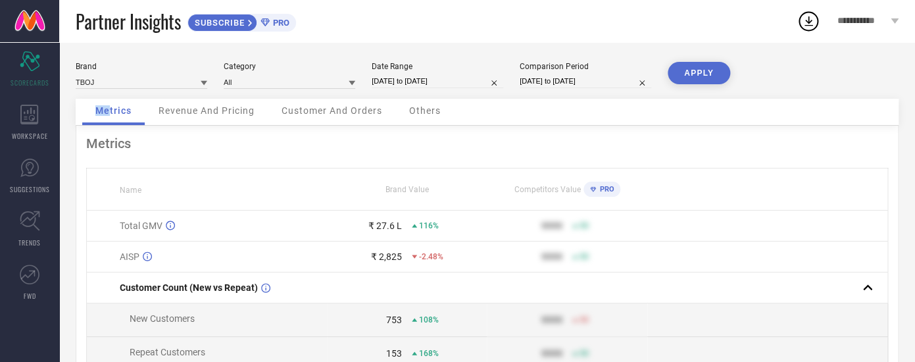
click at [402, 76] on input "[DATE] to [DATE]" at bounding box center [438, 81] width 132 height 14
select select "8"
select select "2025"
select select "9"
select select "2025"
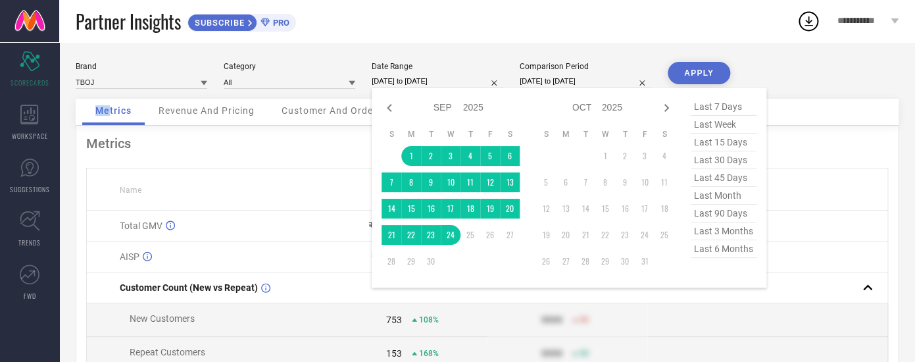
click at [332, 160] on div "Metrics Name Brand Value Competitors Value PRO Total GMV ₹ 27.6 L 116% 9999 50 …" at bounding box center [487, 327] width 823 height 402
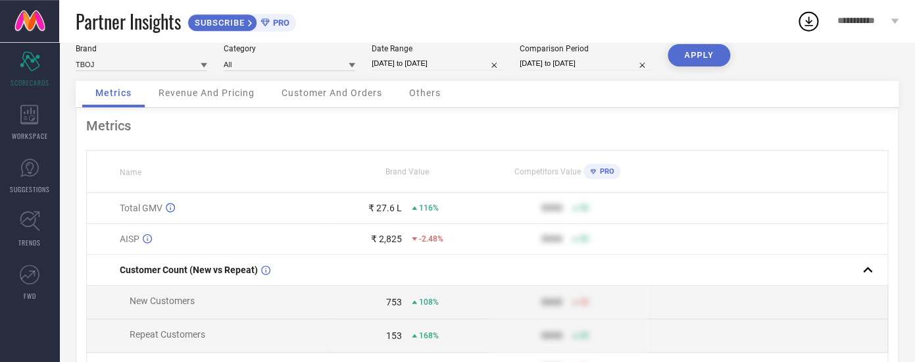
scroll to position [4, 0]
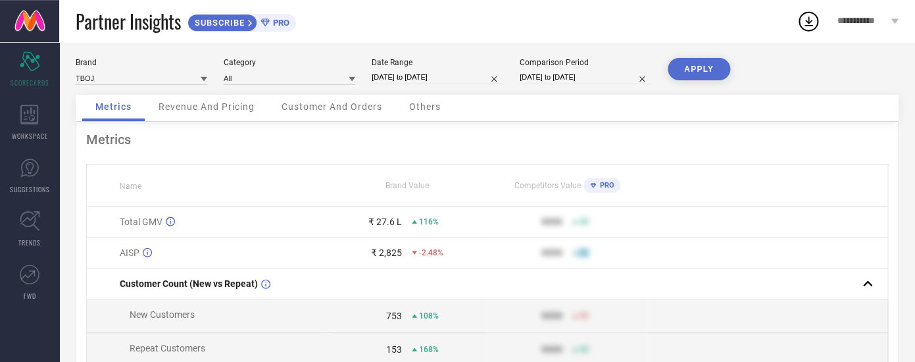
drag, startPoint x: 121, startPoint y: 220, endPoint x: 655, endPoint y: 258, distance: 535.0
click at [163, 227] on span "Total GMV" at bounding box center [141, 222] width 43 height 11
click at [509, 174] on th "Competitors Value PRO" at bounding box center [567, 186] width 161 height 42
drag, startPoint x: 107, startPoint y: 174, endPoint x: 487, endPoint y: 263, distance: 390.0
click at [487, 263] on table "Name Brand Value Competitors Value PRO Total GMV ₹ 27.6 L 116% 9999 50 AISP ₹ 2…" at bounding box center [487, 327] width 802 height 326
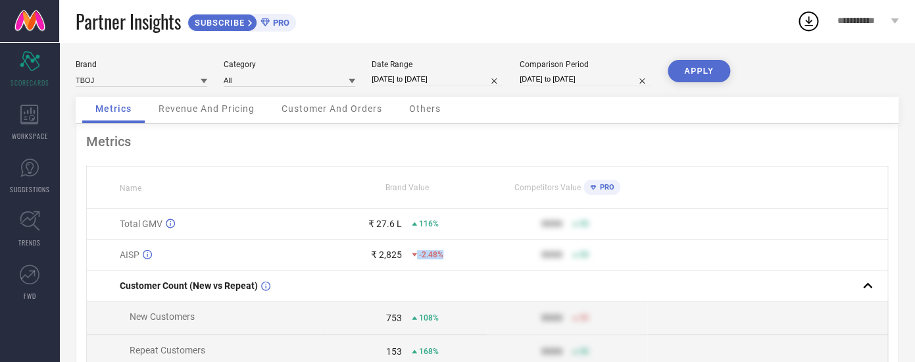
scroll to position [0, 0]
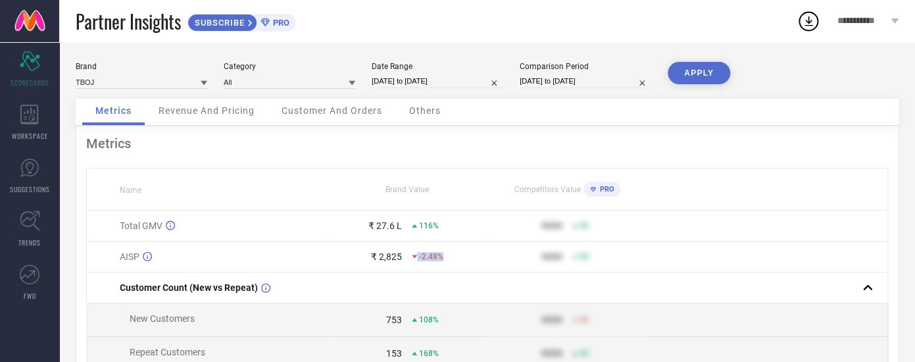
click at [400, 85] on input "[DATE] to [DATE]" at bounding box center [438, 81] width 132 height 14
select select "8"
select select "2025"
select select "9"
select select "2025"
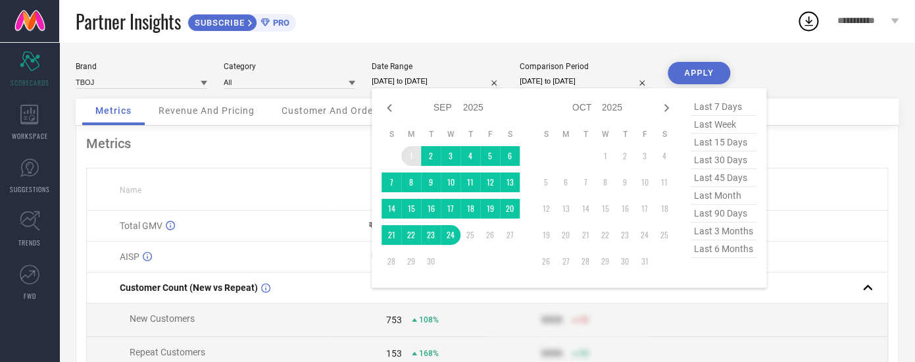
click at [408, 157] on td "1" at bounding box center [411, 156] width 20 height 20
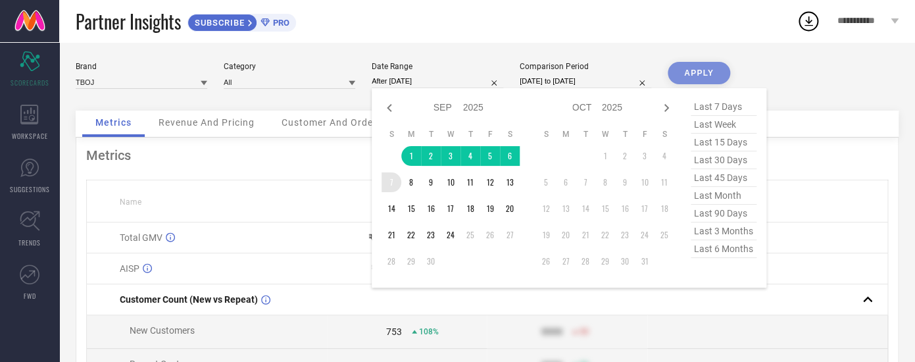
type input "[DATE] to [DATE]"
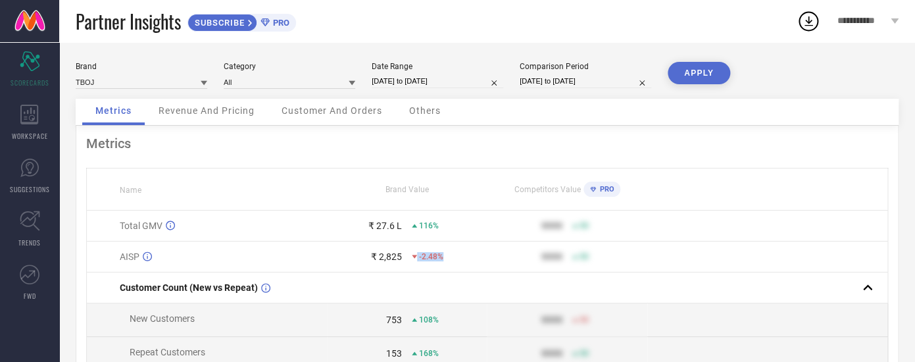
click at [685, 71] on button "APPLY" at bounding box center [699, 73] width 63 height 22
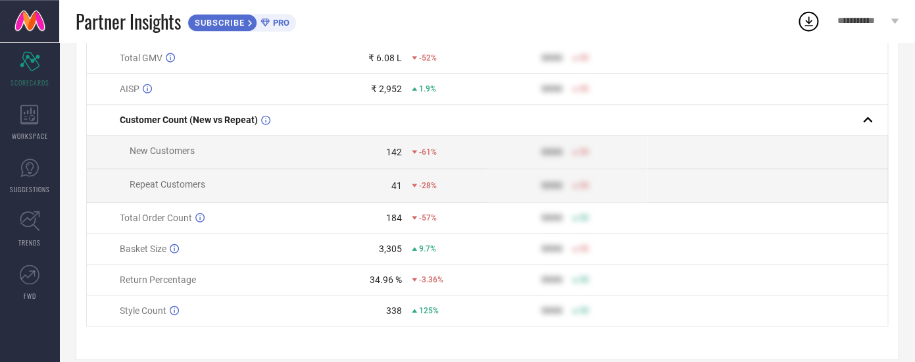
scroll to position [190, 0]
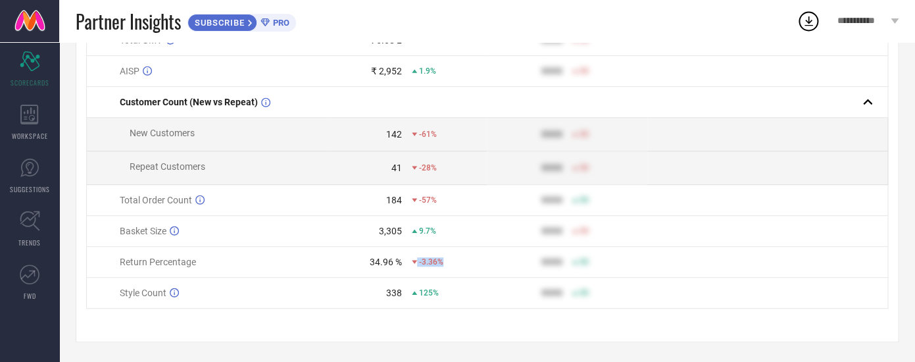
drag, startPoint x: 369, startPoint y: 259, endPoint x: 450, endPoint y: 264, distance: 81.7
click at [450, 264] on div "34.96 % -3.36%" at bounding box center [407, 262] width 159 height 11
drag, startPoint x: 384, startPoint y: 294, endPoint x: 453, endPoint y: 293, distance: 69.8
click at [453, 293] on div "338 125%" at bounding box center [407, 293] width 159 height 11
click at [359, 296] on div "338" at bounding box center [365, 293] width 74 height 11
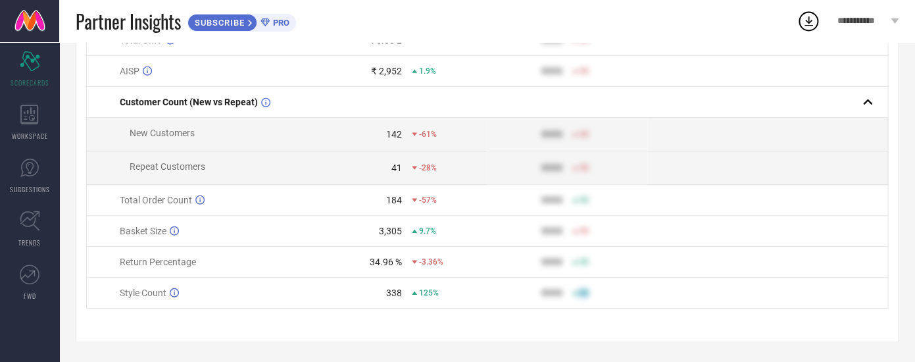
drag, startPoint x: 120, startPoint y: 286, endPoint x: 661, endPoint y: 284, distance: 541.0
click at [661, 284] on tr "Style Count 338 125% 9999 50" at bounding box center [488, 293] width 802 height 31
drag, startPoint x: 109, startPoint y: 255, endPoint x: 607, endPoint y: 294, distance: 499.7
click at [607, 294] on tbody "Total GMV ₹ 6.08 L -52% 9999 50 AISP ₹ 2,952 1.9% 9999 50 Customer Count (New v…" at bounding box center [488, 167] width 802 height 284
click at [392, 261] on div "34.96 %" at bounding box center [386, 262] width 32 height 11
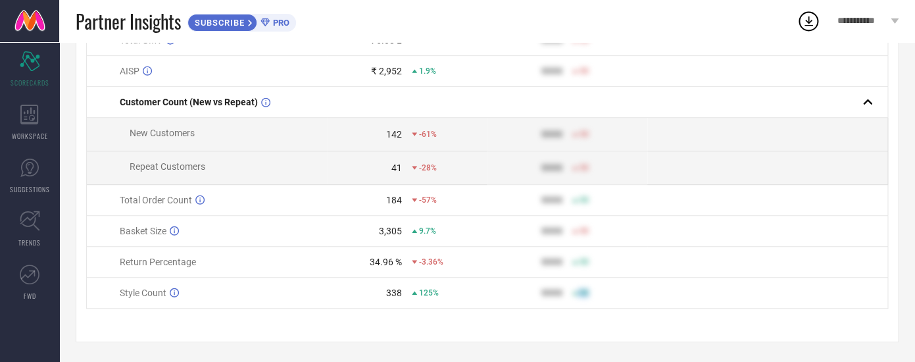
drag, startPoint x: 118, startPoint y: 229, endPoint x: 663, endPoint y: 330, distance: 553.6
click at [663, 330] on div "Metrics Name Brand Value Competitors Value PRO Total GMV ₹ 6.08 L -52% 9999 50 …" at bounding box center [487, 141] width 823 height 402
click at [395, 270] on td "34.96 % -3.36%" at bounding box center [407, 262] width 161 height 31
click at [365, 242] on td "3,305 9.7%" at bounding box center [407, 231] width 161 height 31
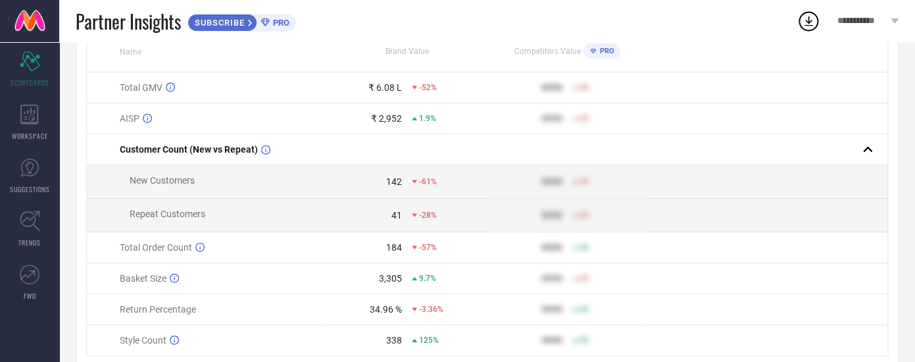
scroll to position [137, 0]
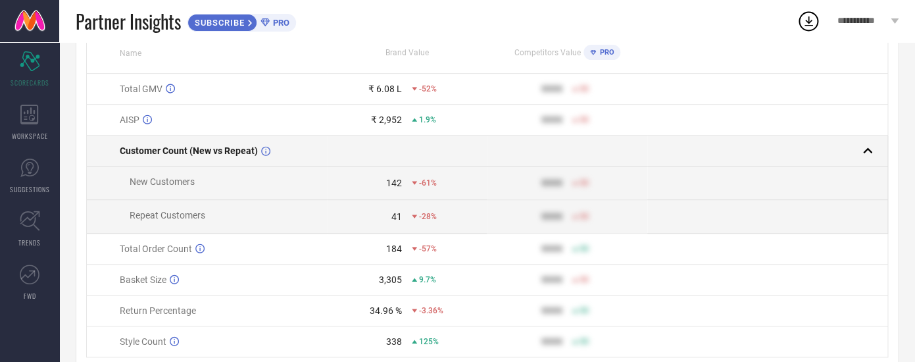
click at [152, 147] on span "Customer Count (New vs Repeat)" at bounding box center [189, 150] width 138 height 11
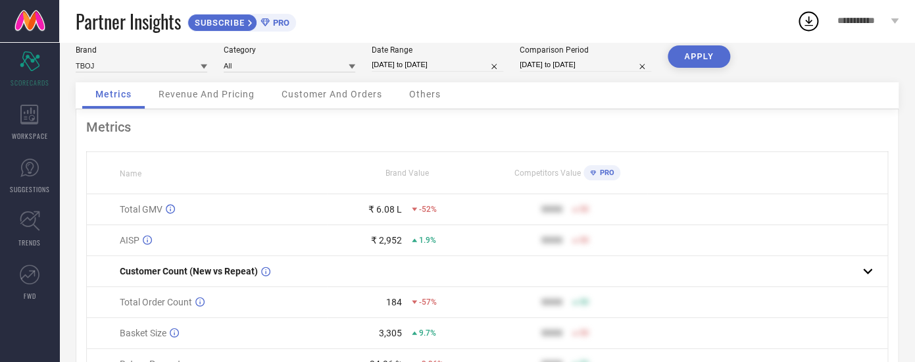
scroll to position [0, 0]
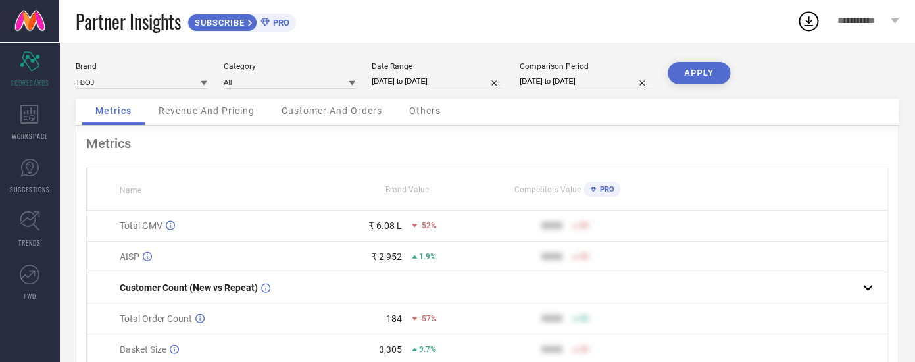
click at [231, 116] on span "Revenue And Pricing" at bounding box center [207, 110] width 96 height 11
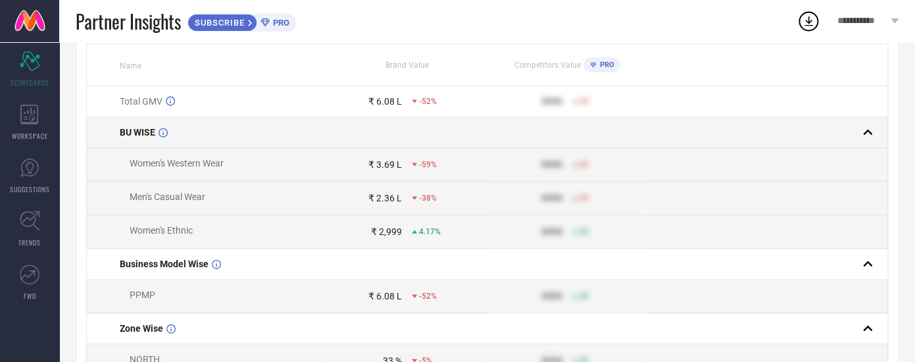
scroll to position [132, 0]
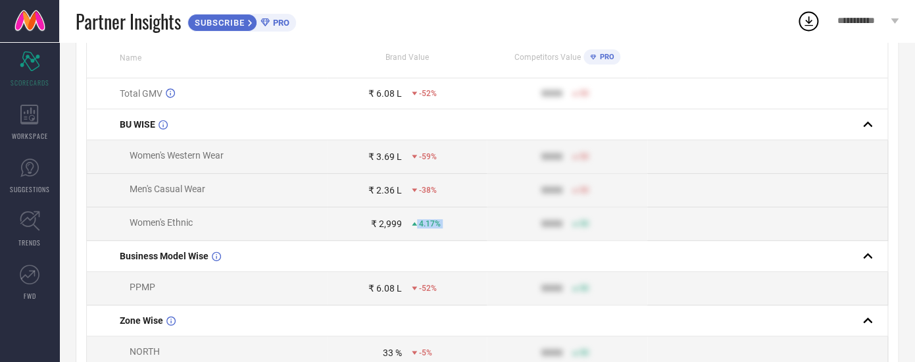
drag, startPoint x: 124, startPoint y: 224, endPoint x: 533, endPoint y: 215, distance: 409.4
click at [193, 217] on span "Women's Ethnic" at bounding box center [156, 222] width 73 height 11
click at [370, 229] on div "₹ 2,999" at bounding box center [365, 223] width 74 height 11
drag, startPoint x: 120, startPoint y: 217, endPoint x: 665, endPoint y: 228, distance: 545.7
click at [665, 228] on tr "Women's Ethnic ₹ 2,999 4.17% 9999 50" at bounding box center [488, 224] width 802 height 34
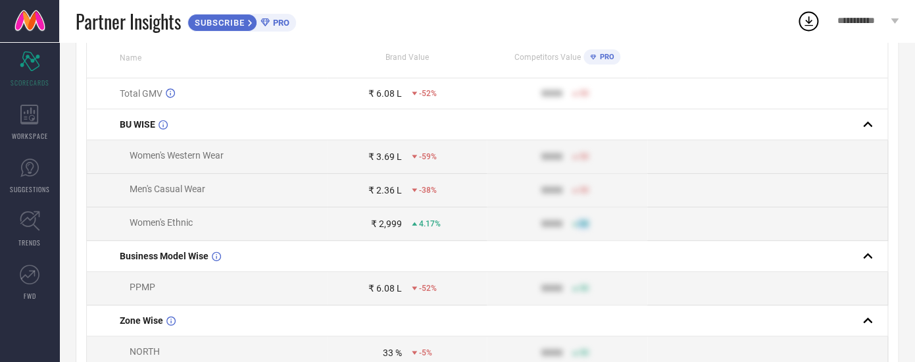
click at [501, 219] on td "9999 50" at bounding box center [567, 224] width 161 height 34
drag, startPoint x: 126, startPoint y: 177, endPoint x: 684, endPoint y: 218, distance: 560.3
click at [402, 221] on div "₹ 2,999 4.17%" at bounding box center [407, 223] width 159 height 11
drag, startPoint x: 95, startPoint y: 157, endPoint x: 568, endPoint y: 230, distance: 478.1
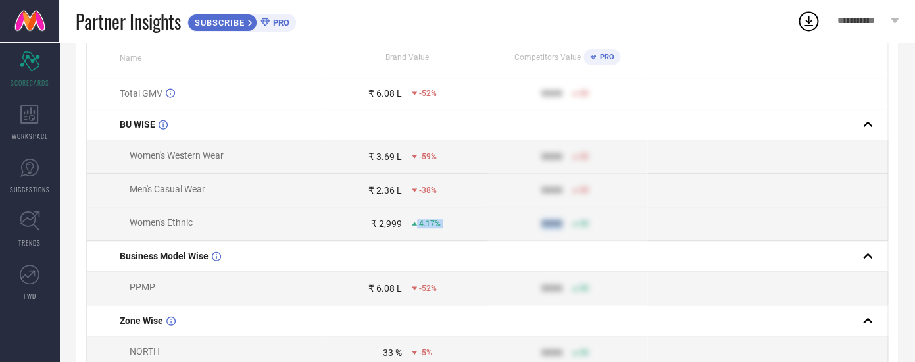
click at [273, 194] on td "Men's Casual Wear" at bounding box center [207, 191] width 240 height 34
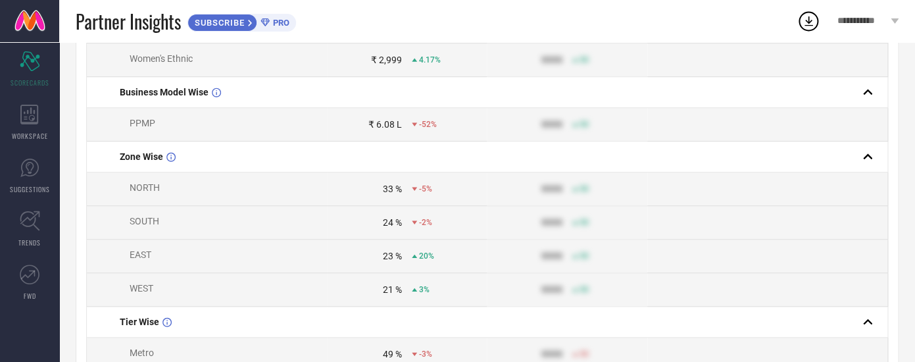
scroll to position [0, 0]
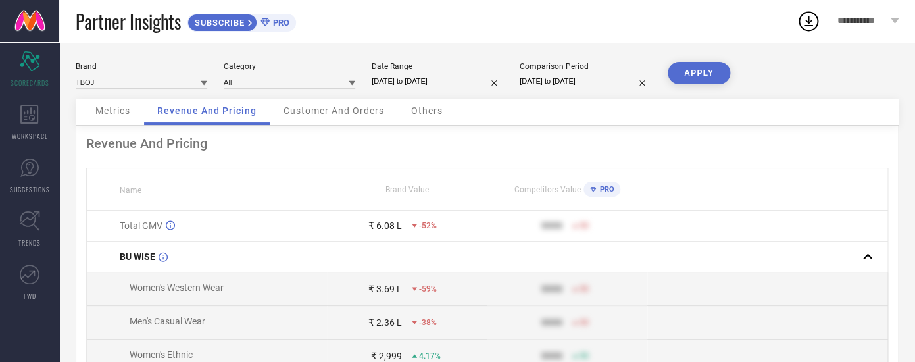
click at [114, 121] on div "Metrics" at bounding box center [112, 112] width 61 height 26
